Goal: Task Accomplishment & Management: Use online tool/utility

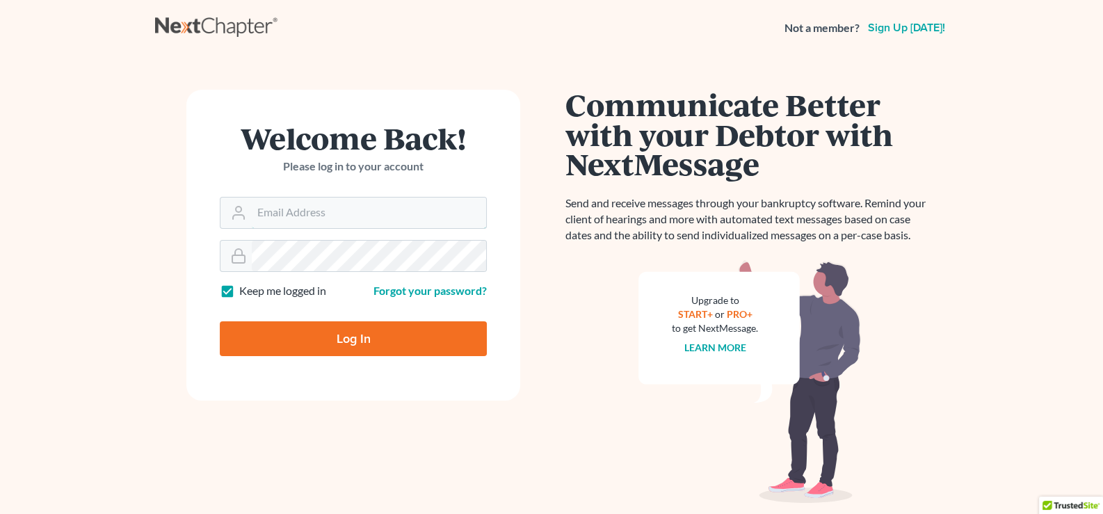
type input "[EMAIL_ADDRESS][DOMAIN_NAME]"
click at [285, 340] on input "Log In" at bounding box center [353, 338] width 267 height 35
type input "Thinking..."
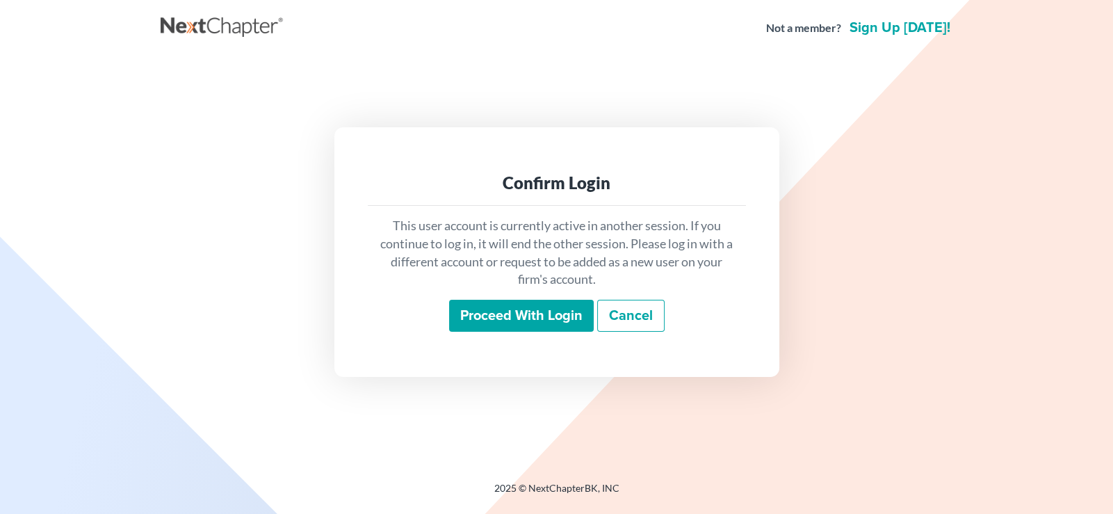
click at [549, 320] on input "Proceed with login" at bounding box center [521, 316] width 145 height 32
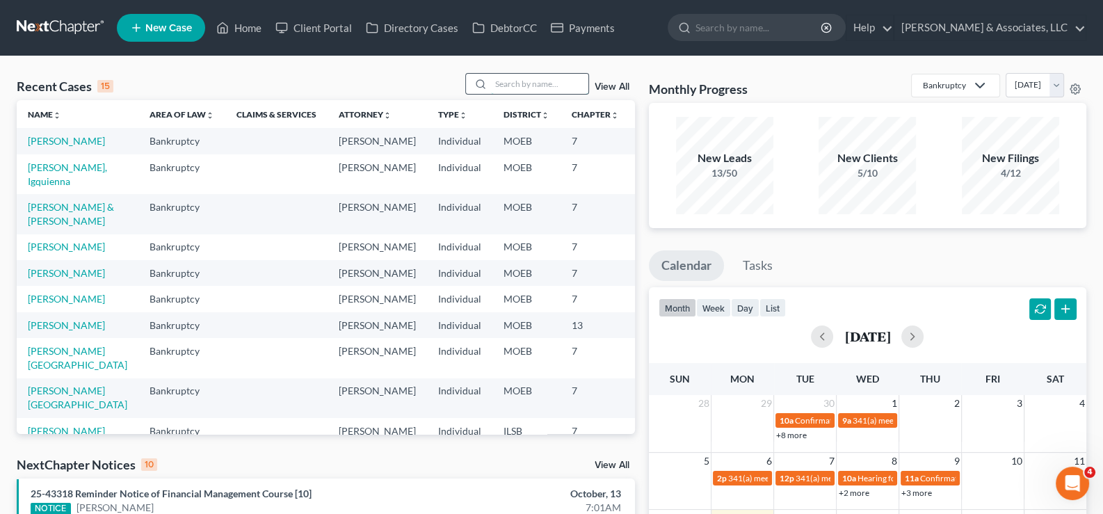
click at [519, 85] on input "search" at bounding box center [539, 84] width 97 height 20
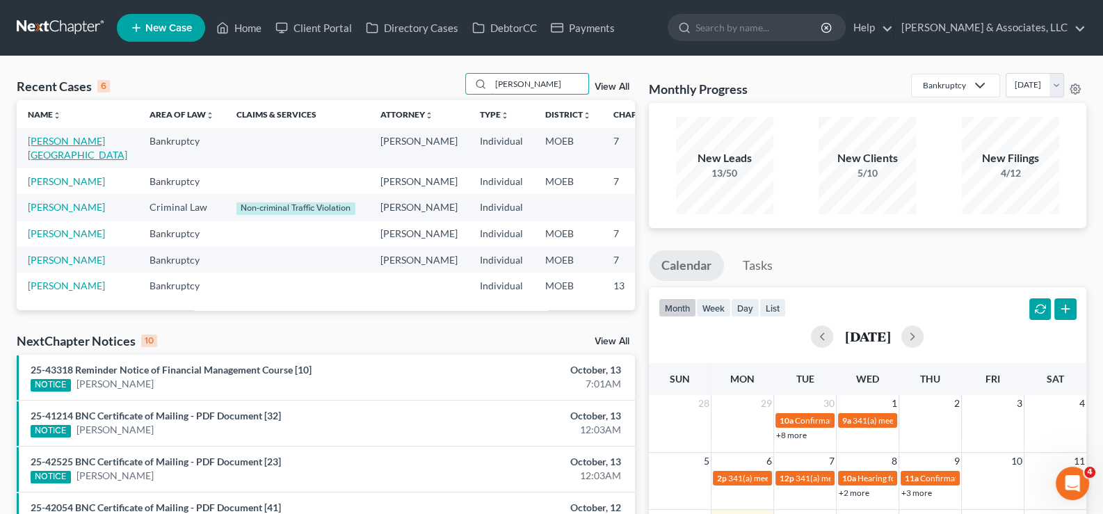
type input "stacy"
click at [38, 158] on link "Stacy, Brittany" at bounding box center [77, 148] width 99 height 26
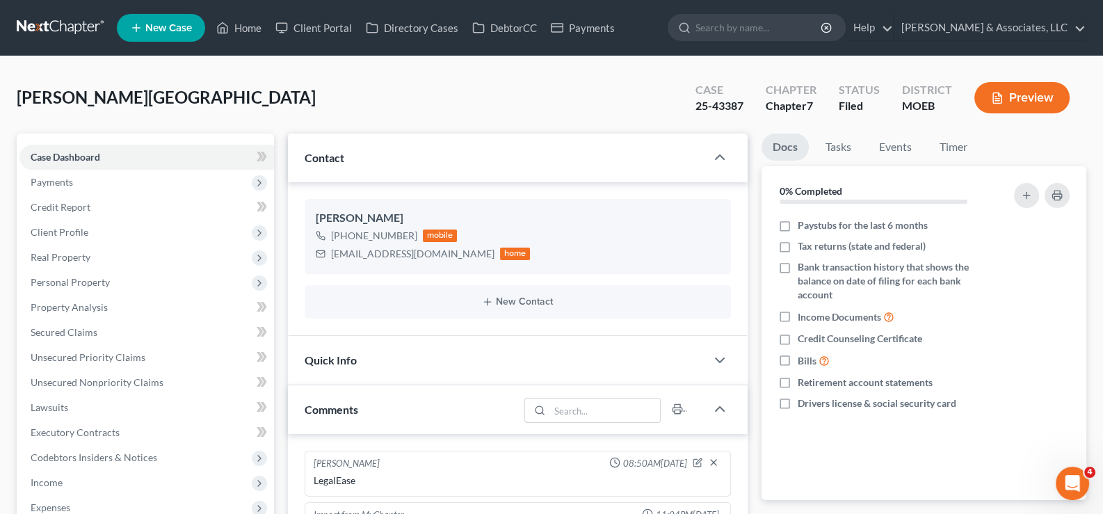
scroll to position [1282, 0]
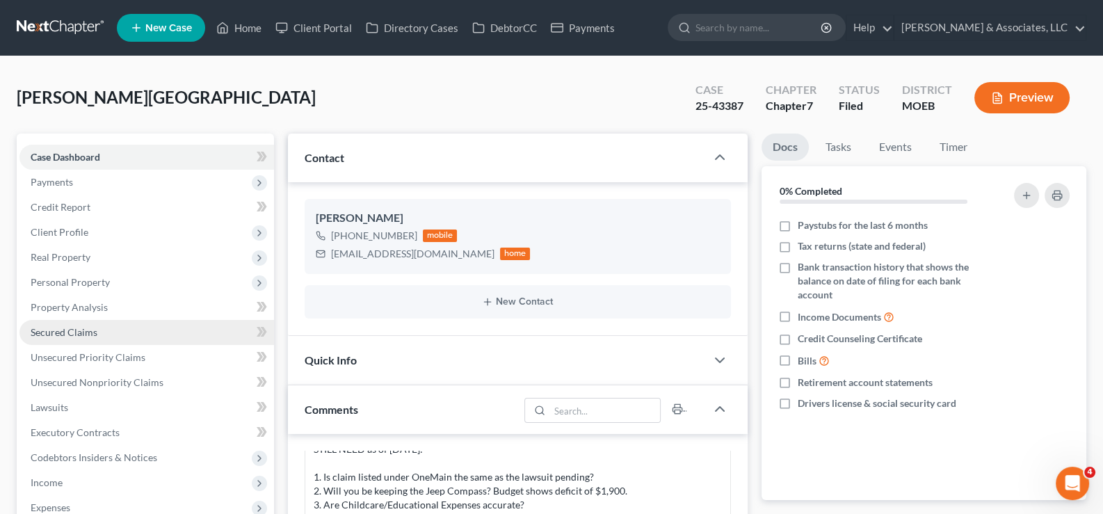
click at [74, 335] on span "Secured Claims" at bounding box center [64, 332] width 67 height 12
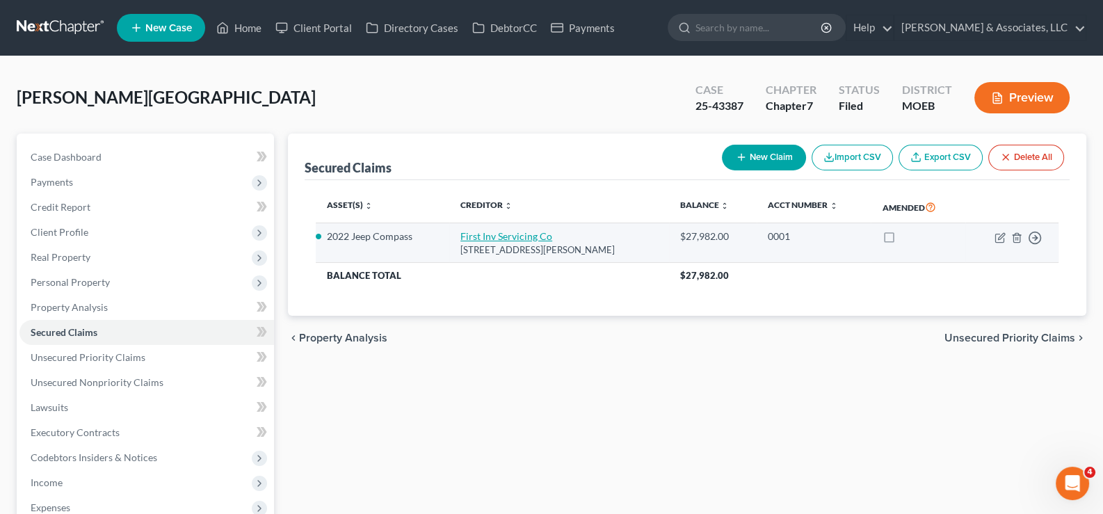
click at [478, 238] on link "First Inv Servicing Co" at bounding box center [506, 236] width 92 height 12
select select "10"
select select "2"
select select "3"
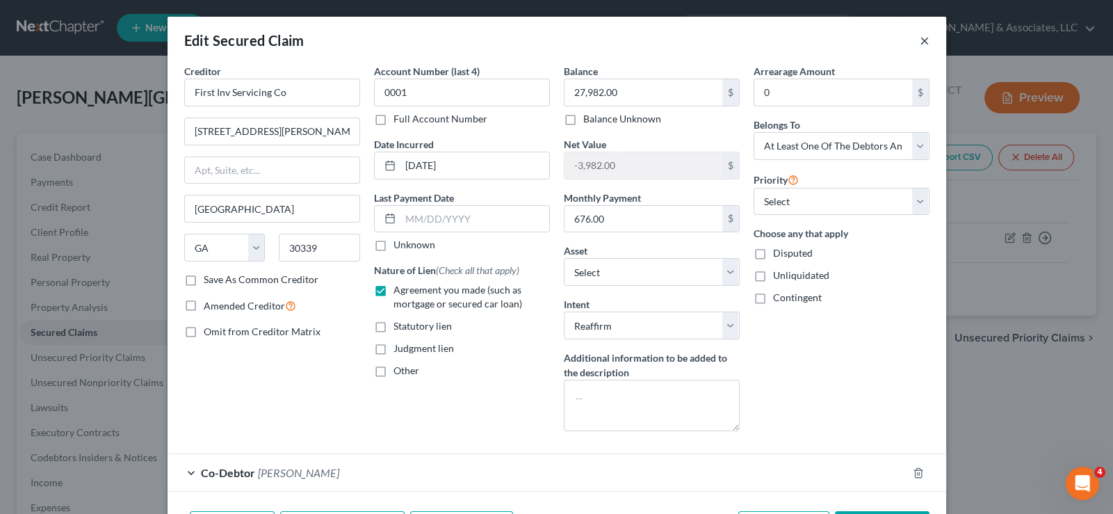
click at [920, 38] on button "×" at bounding box center [925, 40] width 10 height 17
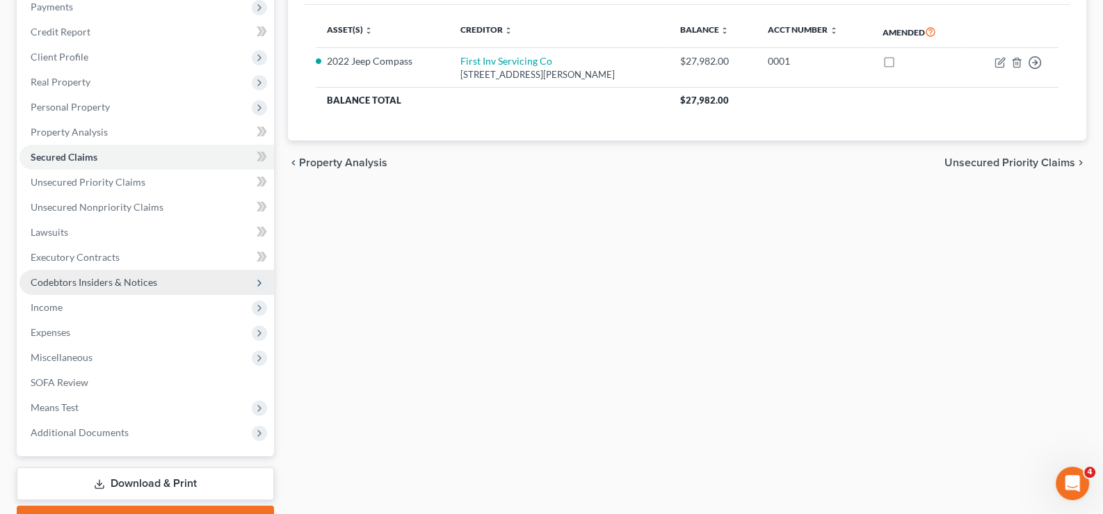
scroll to position [209, 0]
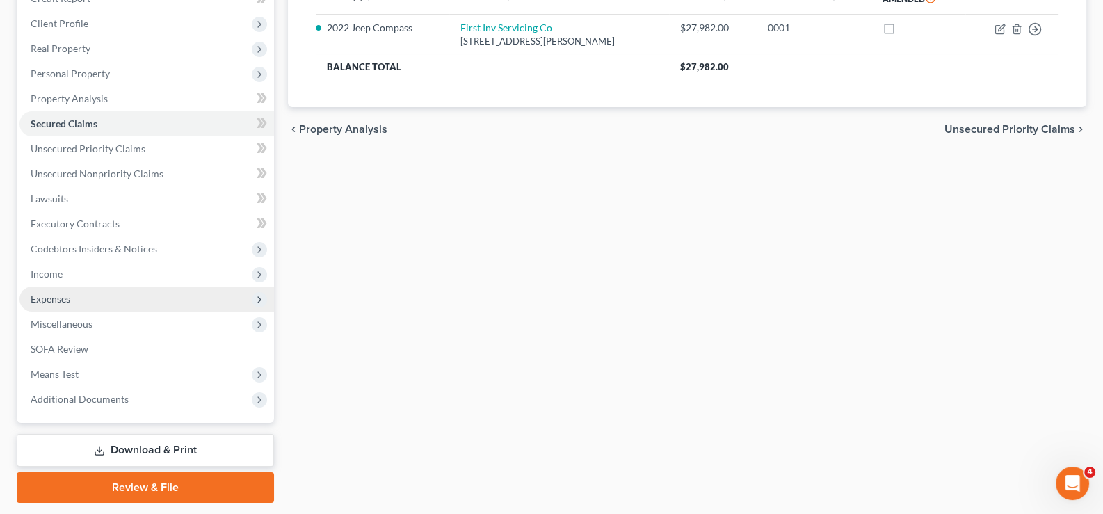
click at [48, 300] on span "Expenses" at bounding box center [51, 299] width 40 height 12
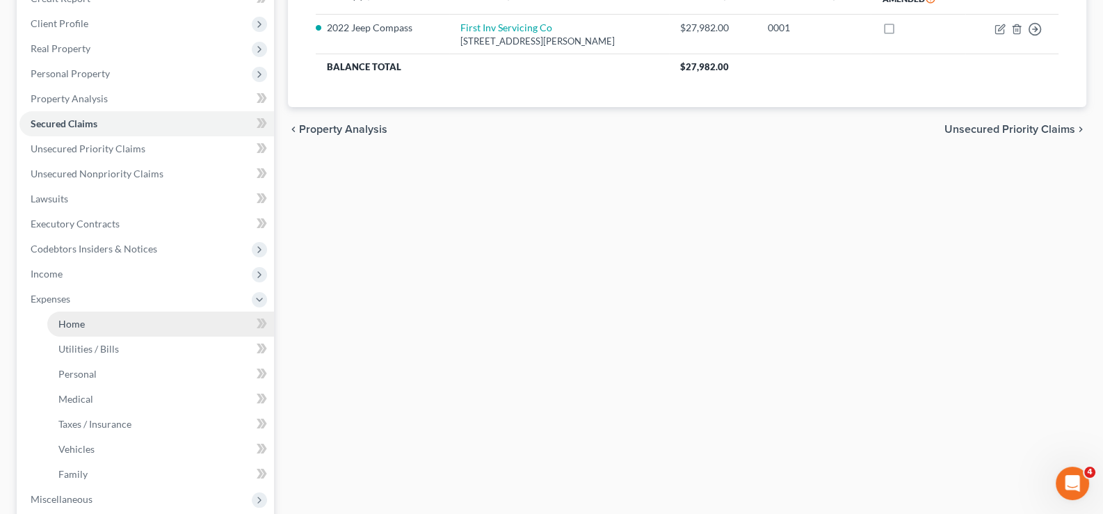
click at [71, 330] on link "Home" at bounding box center [160, 324] width 227 height 25
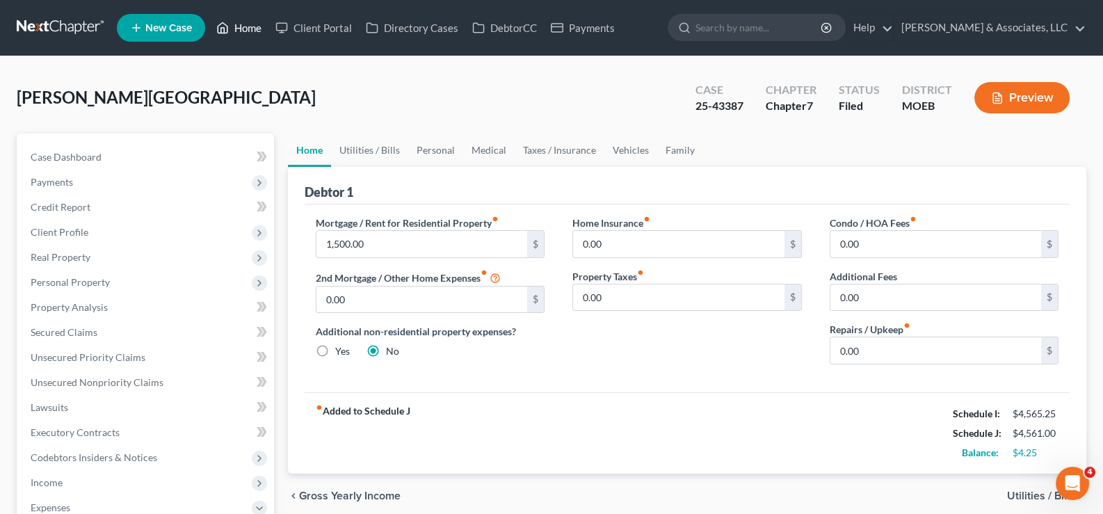
click at [268, 35] on link "Home" at bounding box center [238, 27] width 59 height 25
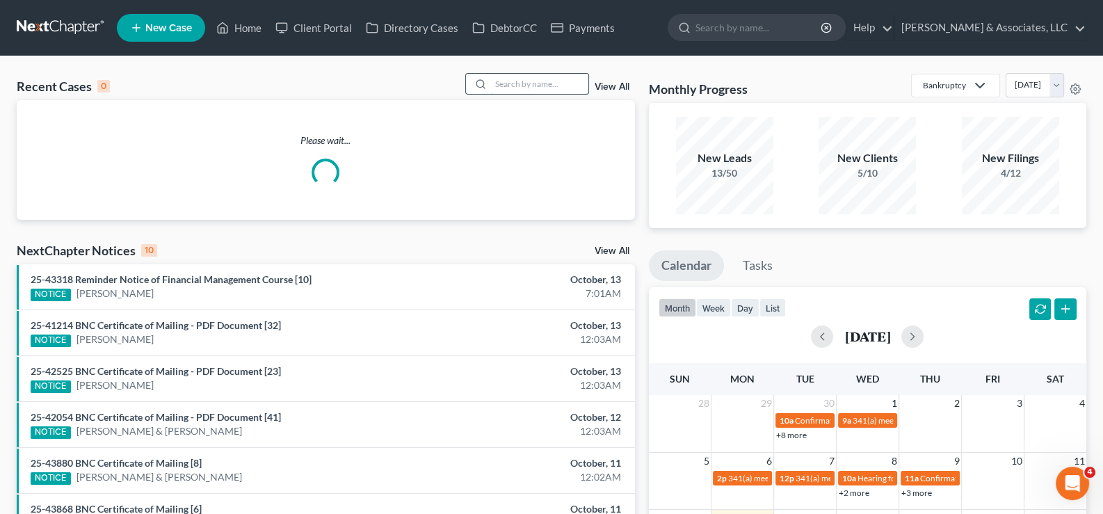
click at [539, 81] on input "search" at bounding box center [539, 84] width 97 height 20
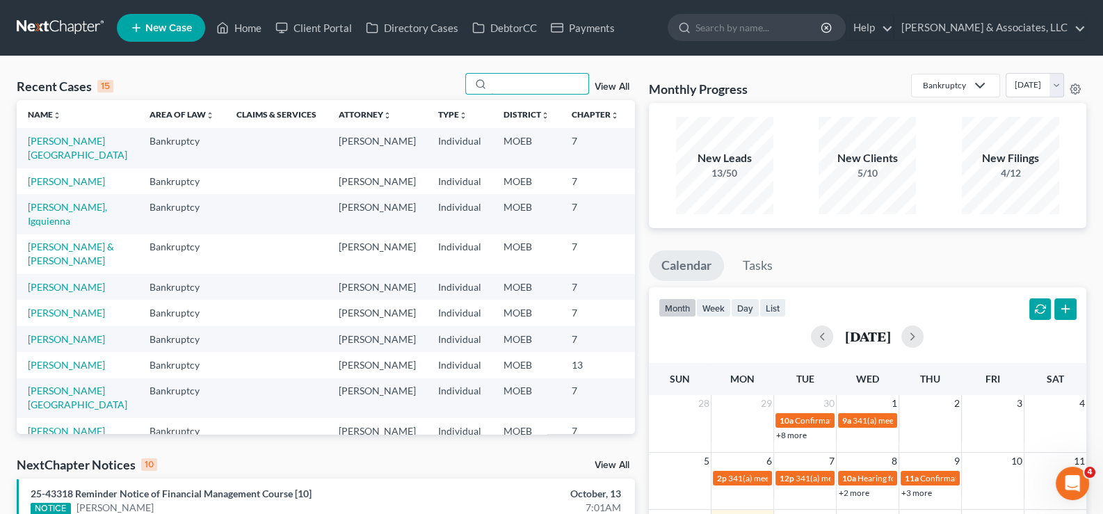
type input "b"
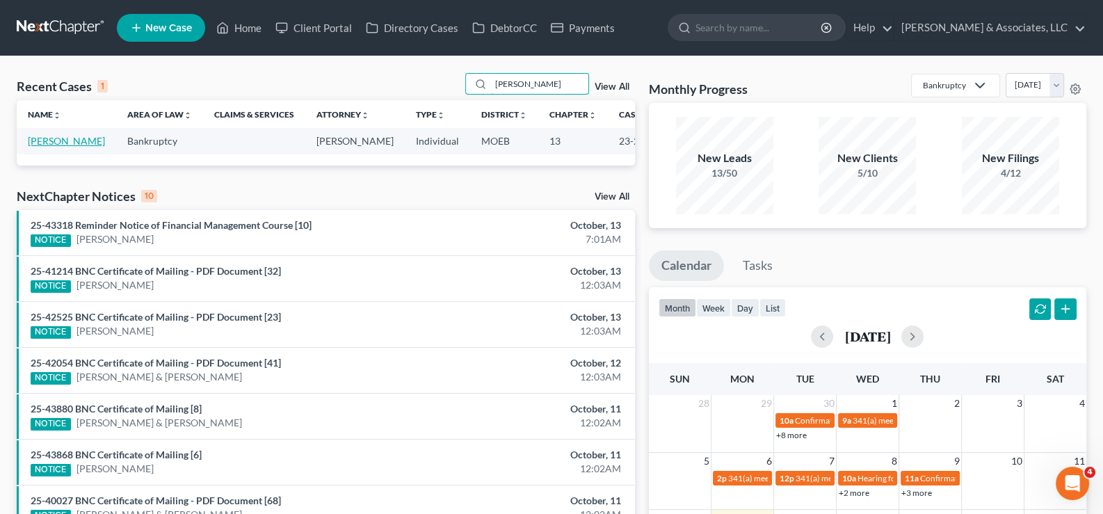
type input "brunson"
click at [42, 147] on link "Brunson, Tranesha" at bounding box center [66, 141] width 77 height 12
